Goal: Task Accomplishment & Management: Manage account settings

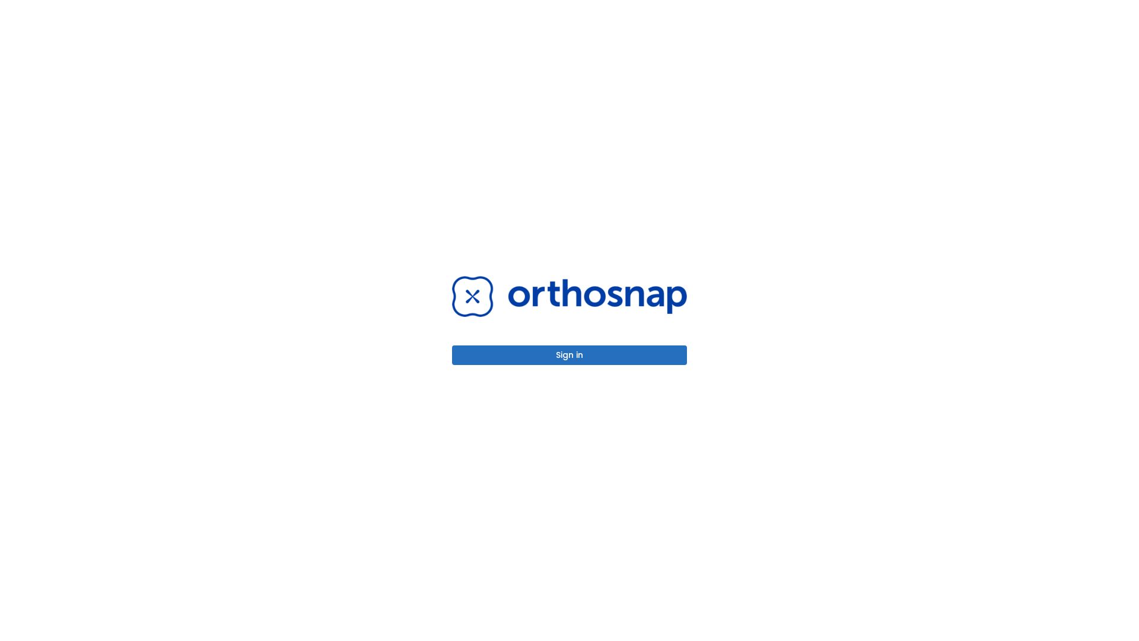
click at [569, 355] on button "Sign in" at bounding box center [569, 355] width 235 height 20
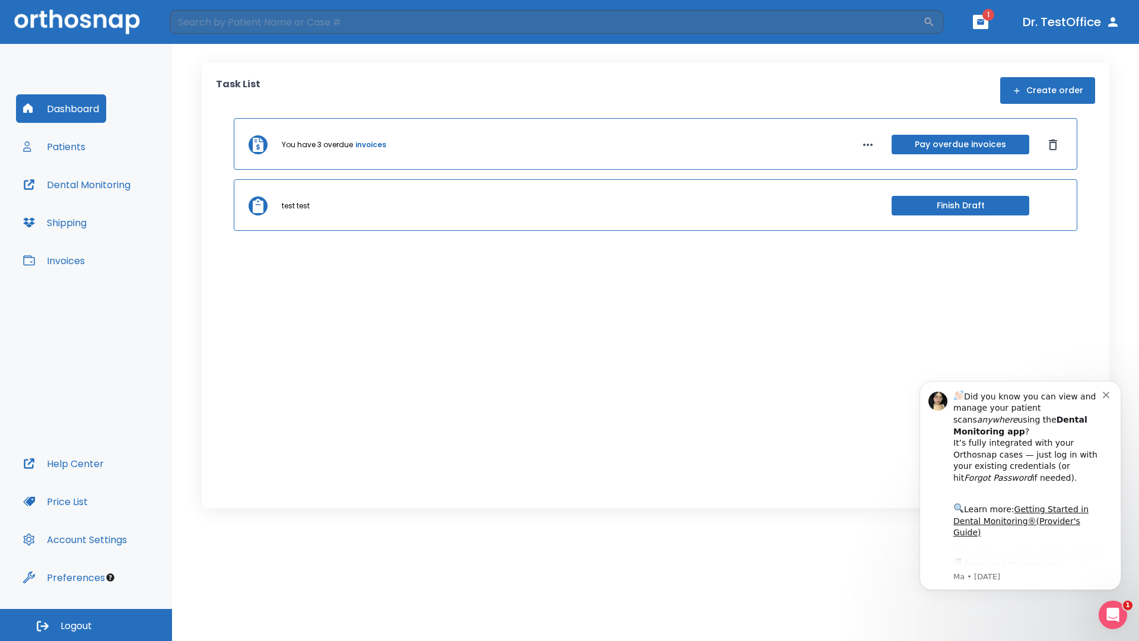
click at [86, 625] on span "Logout" at bounding box center [75, 625] width 31 height 13
